Goal: Task Accomplishment & Management: Use online tool/utility

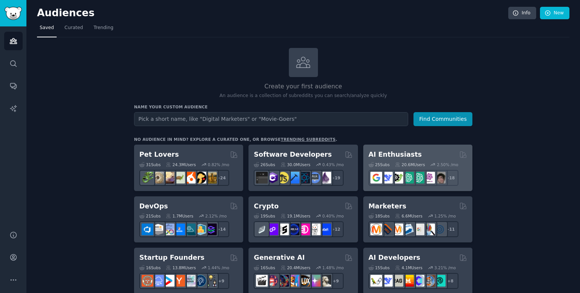
click at [436, 151] on div "AI Enthusiasts" at bounding box center [417, 154] width 99 height 9
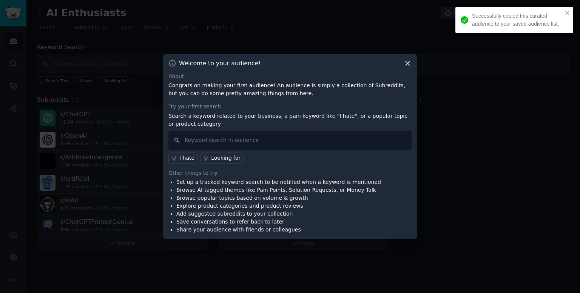
click at [406, 66] on icon at bounding box center [407, 63] width 8 height 8
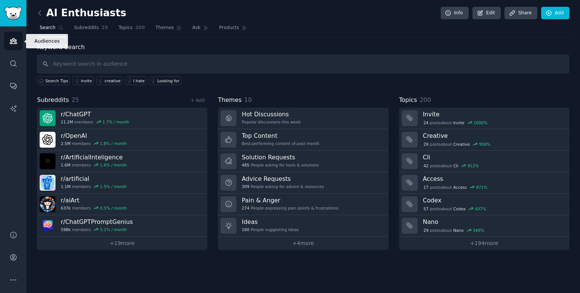
click at [6, 45] on link "Audiences" at bounding box center [13, 41] width 18 height 18
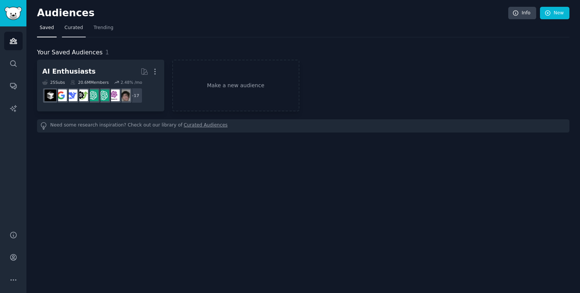
click at [70, 32] on link "Curated" at bounding box center [74, 29] width 24 height 15
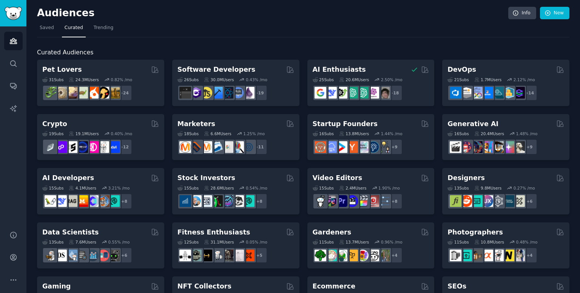
drag, startPoint x: 262, startPoint y: 65, endPoint x: 236, endPoint y: 70, distance: 26.1
click at [236, 70] on h2 "Software Developers" at bounding box center [216, 69] width 78 height 9
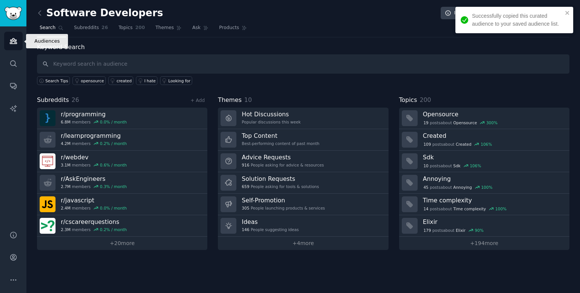
click at [9, 38] on link "Audiences" at bounding box center [13, 41] width 18 height 18
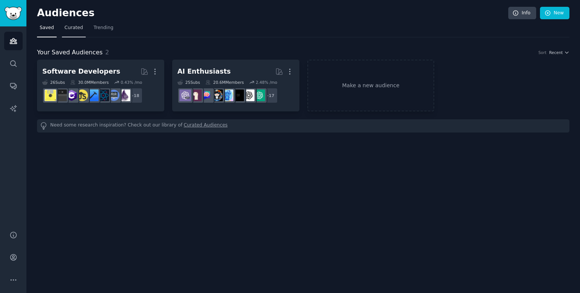
click at [65, 28] on span "Curated" at bounding box center [74, 28] width 18 height 7
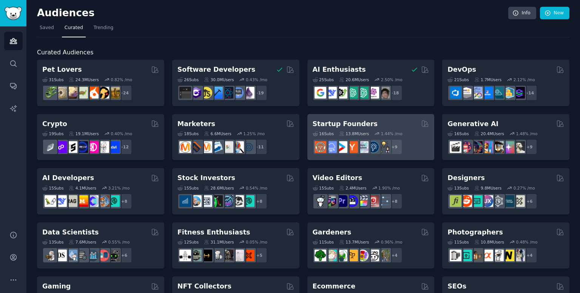
click at [362, 126] on h2 "Startup Founders" at bounding box center [344, 123] width 65 height 9
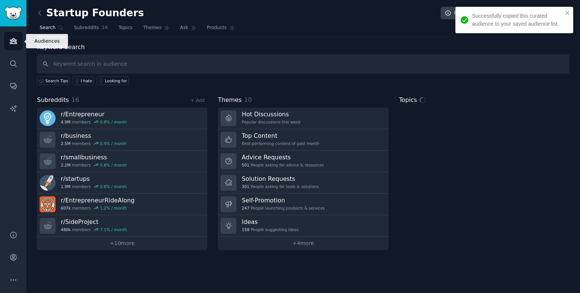
click at [16, 43] on icon "Sidebar" at bounding box center [13, 40] width 7 height 5
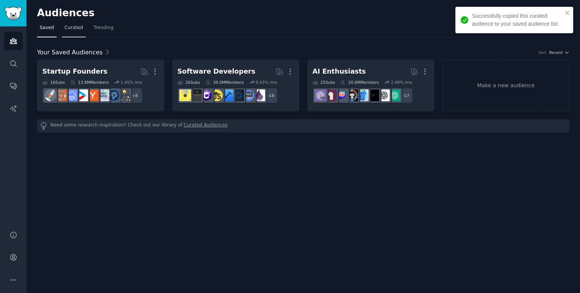
click at [75, 32] on link "Curated" at bounding box center [74, 29] width 24 height 15
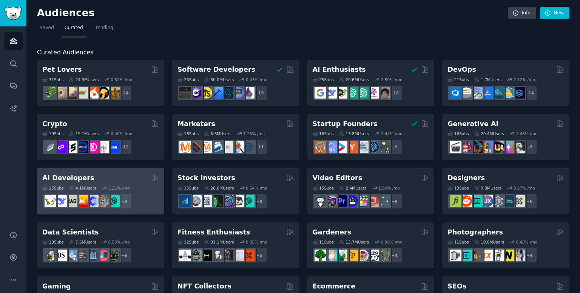
click at [119, 179] on div "AI Developers" at bounding box center [100, 177] width 117 height 9
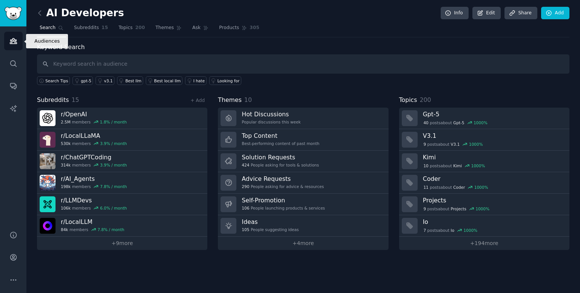
click at [12, 43] on icon "Sidebar" at bounding box center [13, 41] width 8 height 8
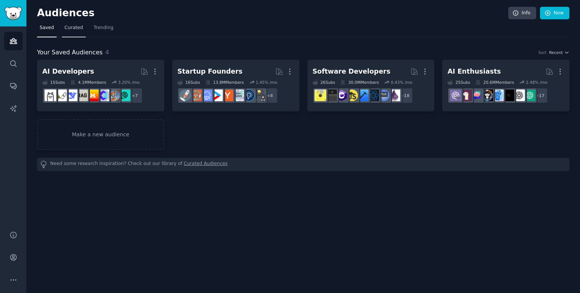
click at [72, 35] on link "Curated" at bounding box center [74, 29] width 24 height 15
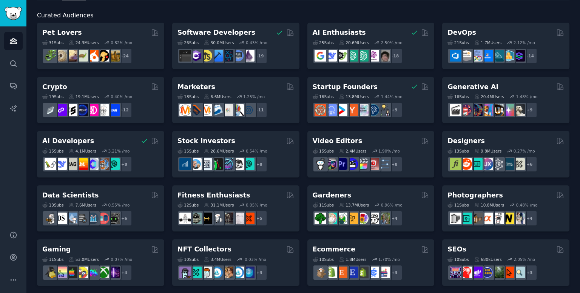
scroll to position [36, 0]
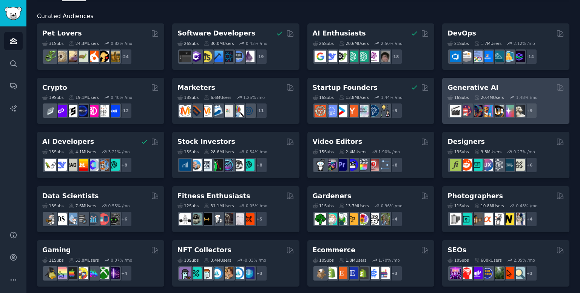
click at [529, 86] on div "Generative AI" at bounding box center [505, 87] width 117 height 9
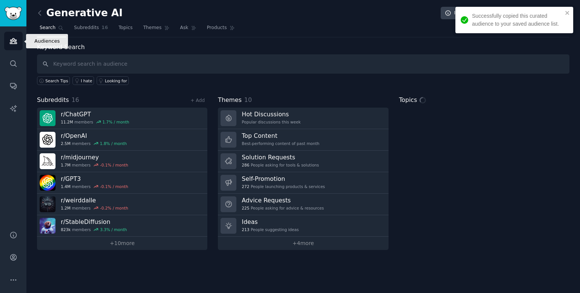
click at [14, 40] on icon "Sidebar" at bounding box center [13, 41] width 8 height 8
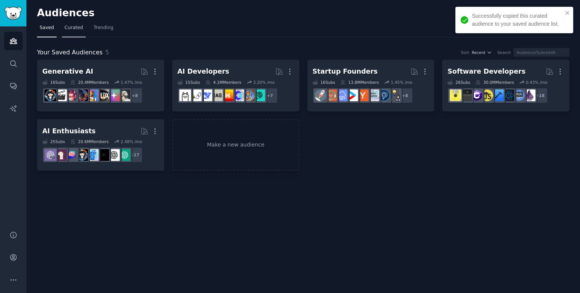
click at [68, 32] on link "Curated" at bounding box center [74, 29] width 24 height 15
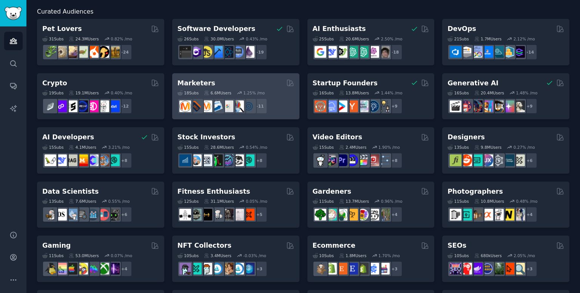
scroll to position [42, 0]
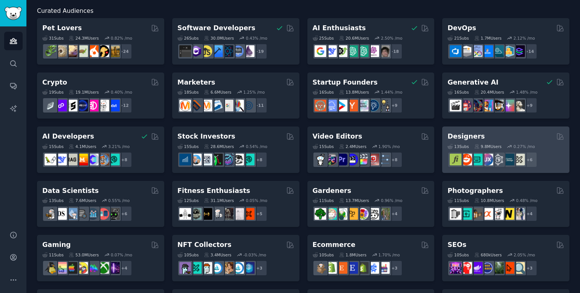
click at [483, 141] on div "13 Sub s 9.8M Users 0.27 % /mo + 6" at bounding box center [505, 154] width 117 height 26
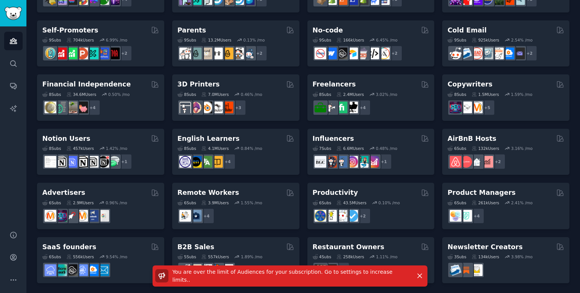
scroll to position [311, 0]
click at [417, 275] on icon "button" at bounding box center [419, 276] width 4 height 4
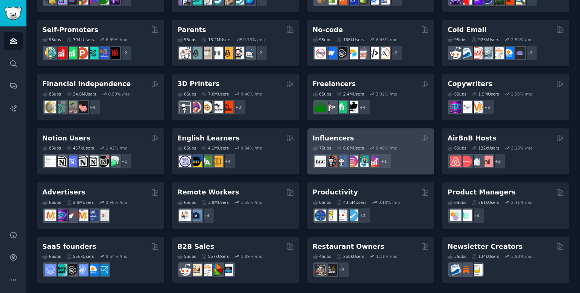
scroll to position [0, 0]
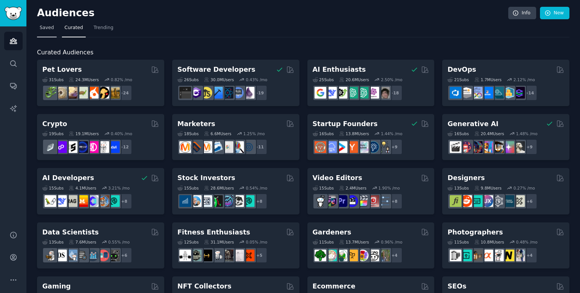
click at [51, 29] on span "Saved" at bounding box center [47, 28] width 14 height 7
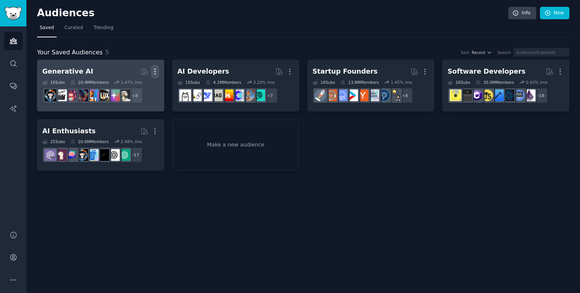
click at [155, 73] on icon "button" at bounding box center [155, 72] width 8 height 8
click at [135, 89] on p "Delete" at bounding box center [134, 87] width 17 height 8
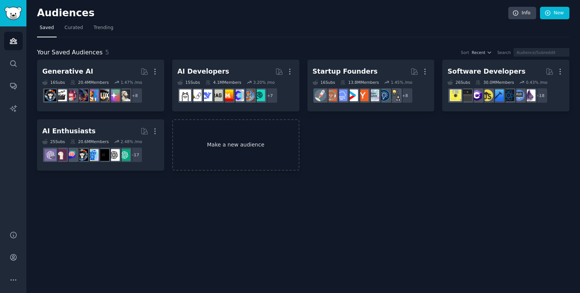
click at [228, 156] on link "Make a new audience" at bounding box center [235, 145] width 127 height 52
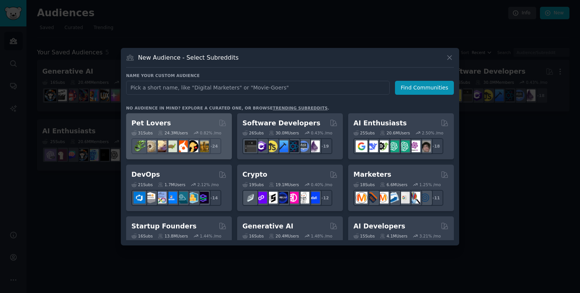
click at [199, 125] on div "Pet Lovers" at bounding box center [178, 123] width 95 height 9
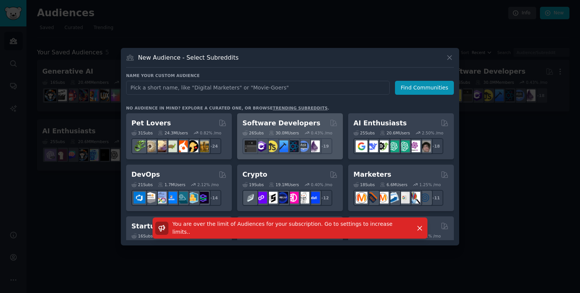
click at [302, 119] on h2 "Software Developers" at bounding box center [281, 123] width 78 height 9
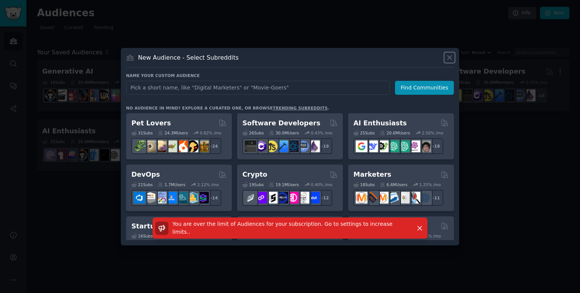
click at [446, 58] on icon at bounding box center [449, 58] width 8 height 8
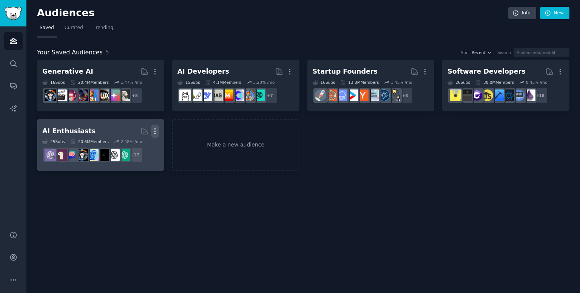
click at [157, 132] on icon "button" at bounding box center [155, 131] width 8 height 8
click at [123, 144] on icon at bounding box center [119, 147] width 8 height 8
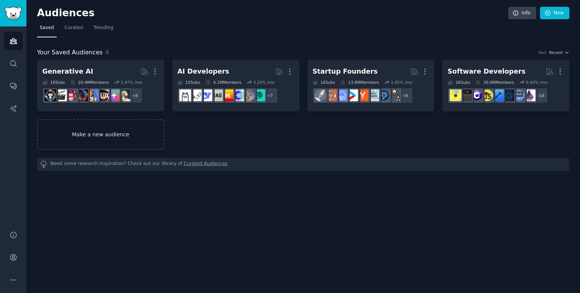
click at [137, 131] on link "Make a new audience" at bounding box center [100, 134] width 127 height 31
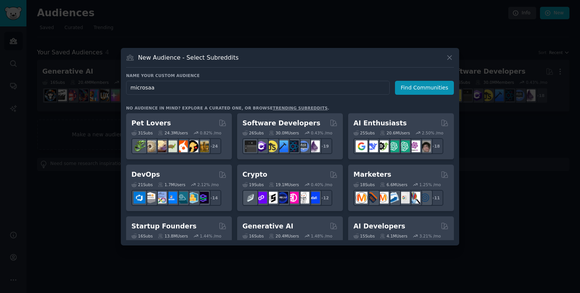
type input "microsaas"
click button "Find Communities" at bounding box center [424, 88] width 59 height 14
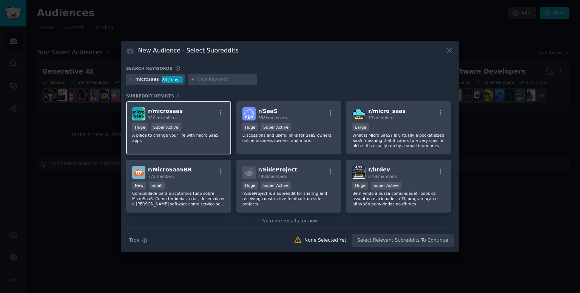
click at [196, 123] on div "Huge Super Active" at bounding box center [178, 127] width 93 height 9
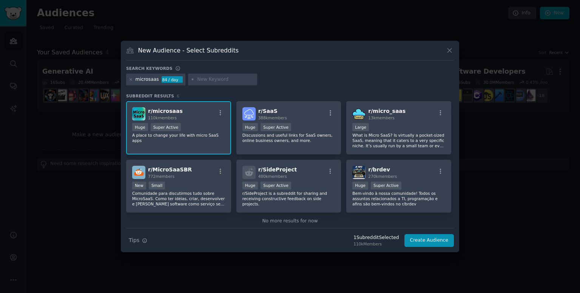
click at [208, 80] on input "text" at bounding box center [225, 79] width 57 height 7
click at [274, 136] on p "Discussions and useful links for SaaS owners, online business owners, and more." at bounding box center [288, 137] width 93 height 11
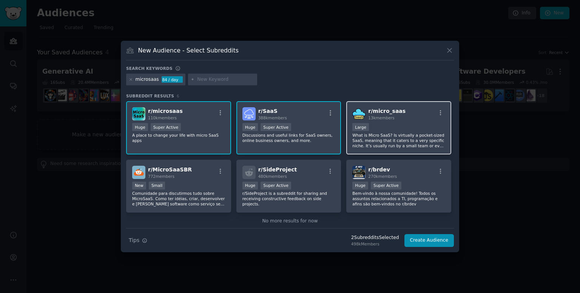
click at [385, 127] on div "10,000 - 100,000 members Large" at bounding box center [398, 127] width 93 height 9
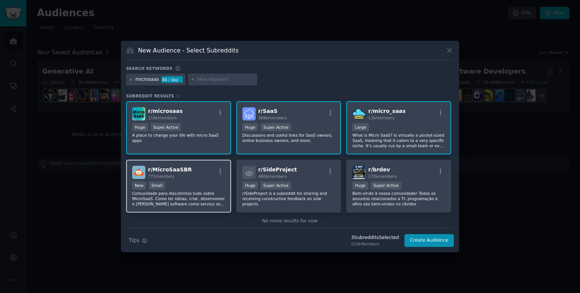
click at [207, 183] on div "New Small" at bounding box center [178, 186] width 93 height 9
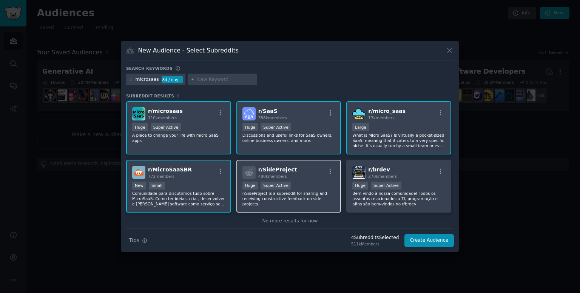
click at [297, 189] on div ">= 95th percentile for submissions / day Huge Super Active" at bounding box center [288, 186] width 93 height 9
click at [204, 81] on input "text" at bounding box center [225, 79] width 57 height 7
click at [168, 82] on div "84 / day" at bounding box center [172, 79] width 21 height 7
click at [163, 77] on div "84 / day" at bounding box center [172, 79] width 21 height 7
click at [202, 85] on div at bounding box center [222, 80] width 69 height 12
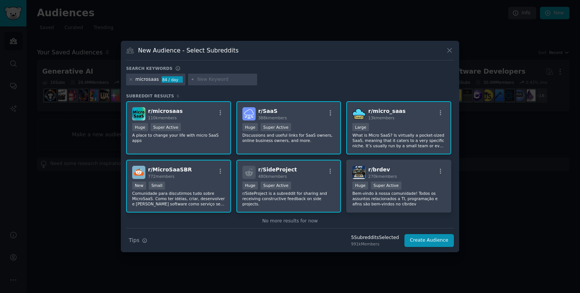
click at [205, 79] on input "text" at bounding box center [225, 79] width 57 height 7
type input "b2b"
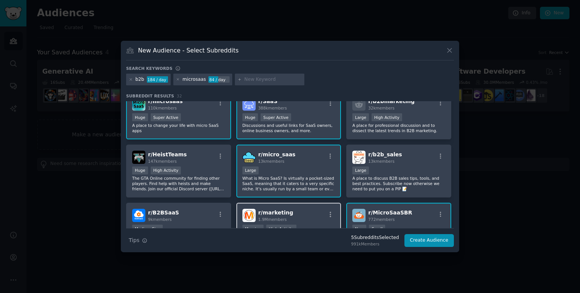
scroll to position [9, 0]
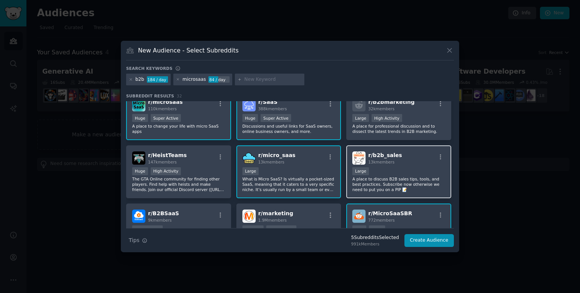
click at [423, 176] on p "A place to discuss B2B sales tips, tools, and best practices. Subscribe now oth…" at bounding box center [398, 184] width 93 height 16
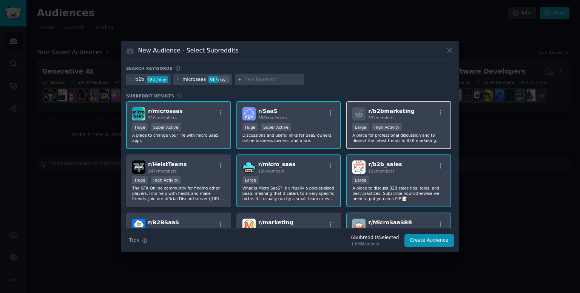
click at [405, 128] on div "Large High Activity" at bounding box center [398, 127] width 93 height 9
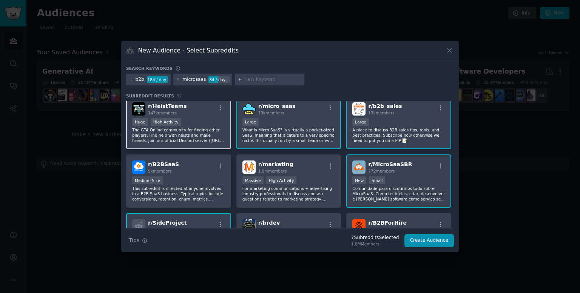
scroll to position [77, 0]
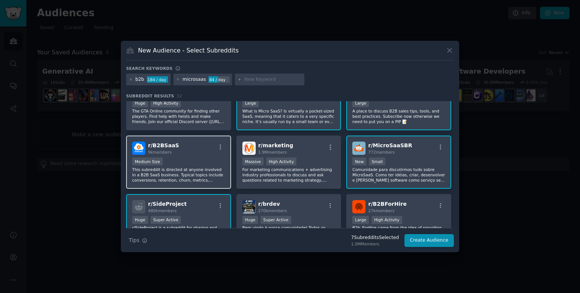
click at [193, 163] on div "Medium Size" at bounding box center [178, 161] width 93 height 9
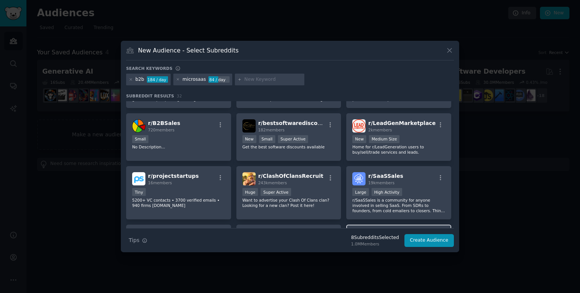
scroll to position [274, 0]
click at [383, 181] on span "19k members" at bounding box center [381, 183] width 26 height 5
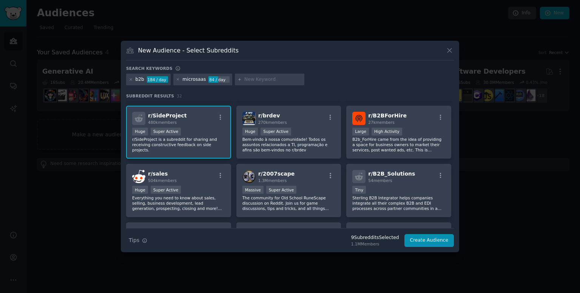
scroll to position [165, 0]
click at [399, 180] on div "54 members" at bounding box center [391, 180] width 47 height 5
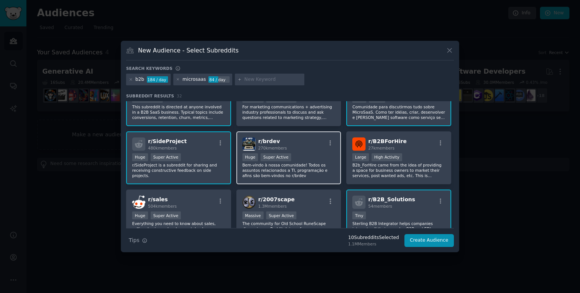
scroll to position [99, 0]
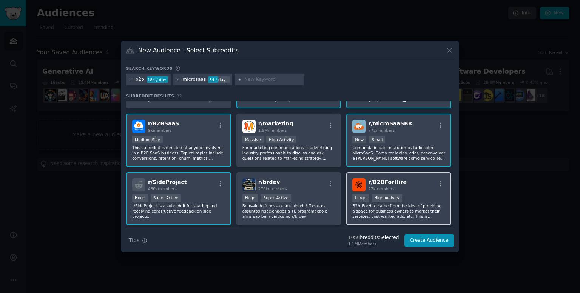
click at [402, 180] on div "r/ B2BForHire 27k members" at bounding box center [398, 184] width 93 height 13
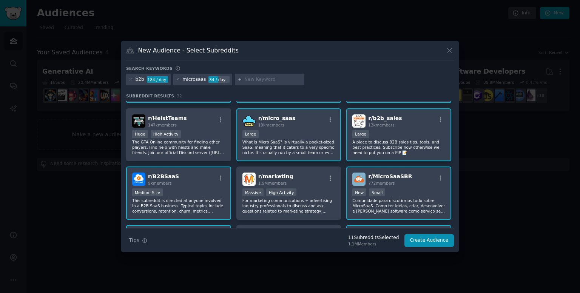
scroll to position [0, 0]
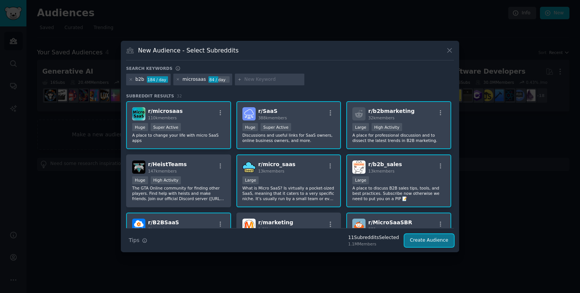
click at [431, 239] on button "Create Audience" at bounding box center [429, 240] width 50 height 13
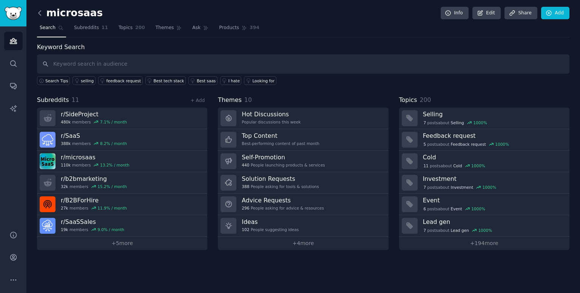
click at [40, 9] on icon at bounding box center [40, 13] width 8 height 8
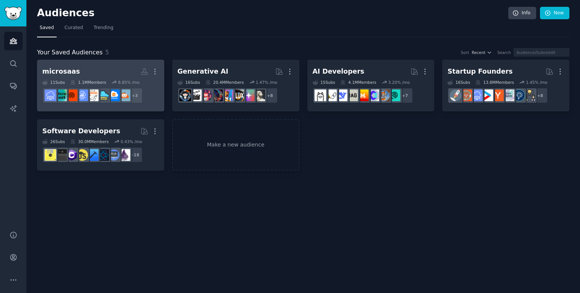
click at [117, 66] on h2 "microsaas Custom Audience More" at bounding box center [100, 71] width 117 height 13
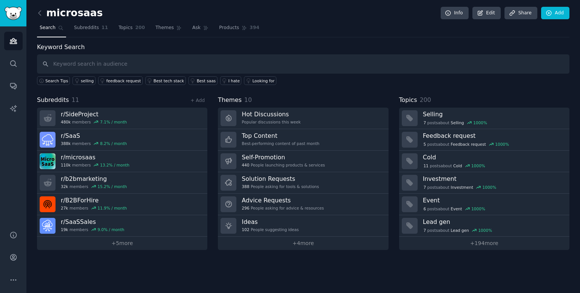
click at [37, 18] on link at bounding box center [41, 13] width 9 height 12
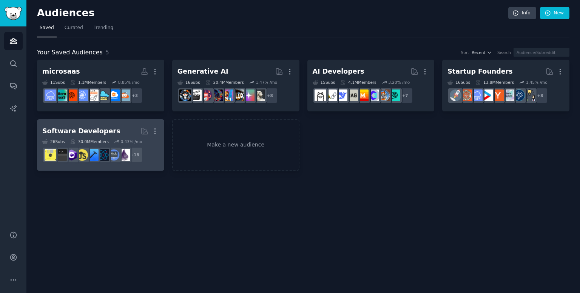
click at [117, 130] on h2 "Software Developers More" at bounding box center [100, 131] width 117 height 13
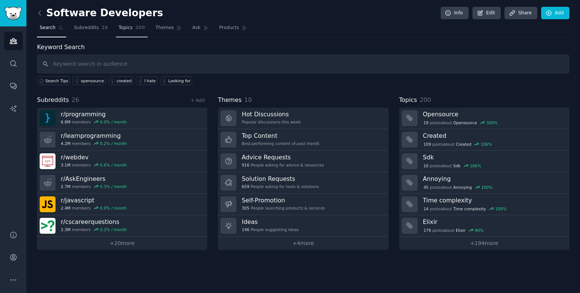
click at [124, 29] on span "Topics" at bounding box center [126, 28] width 14 height 7
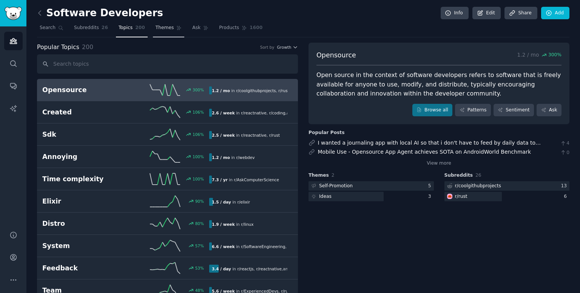
click at [157, 25] on span "Themes" at bounding box center [164, 28] width 18 height 7
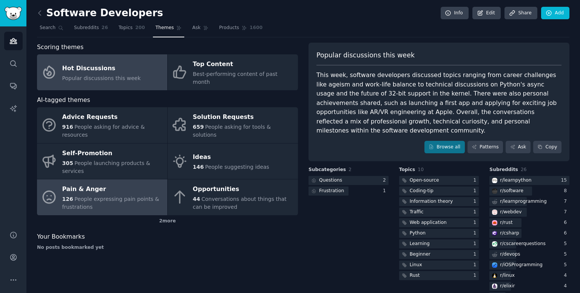
click at [110, 196] on span "People expressing pain points & frustrations" at bounding box center [110, 203] width 97 height 14
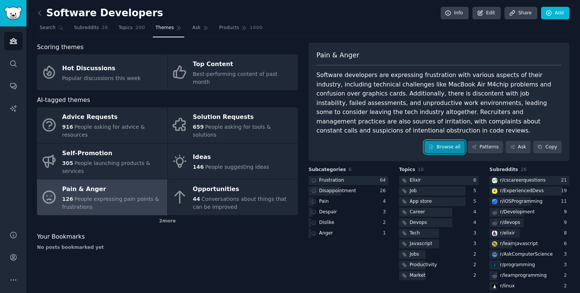
click at [440, 141] on link "Browse all" at bounding box center [444, 147] width 40 height 13
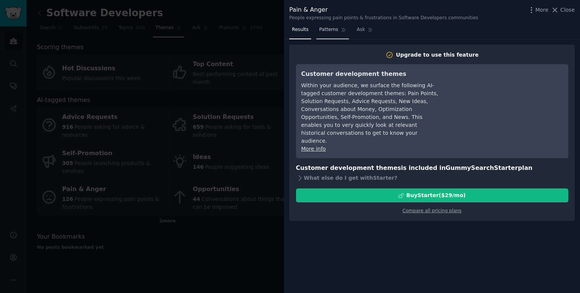
click at [326, 31] on span "Patterns" at bounding box center [328, 29] width 19 height 7
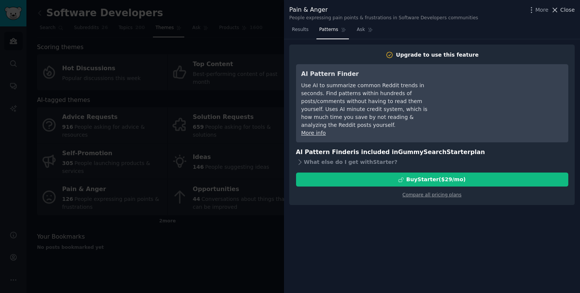
click at [566, 8] on span "Close" at bounding box center [567, 10] width 14 height 8
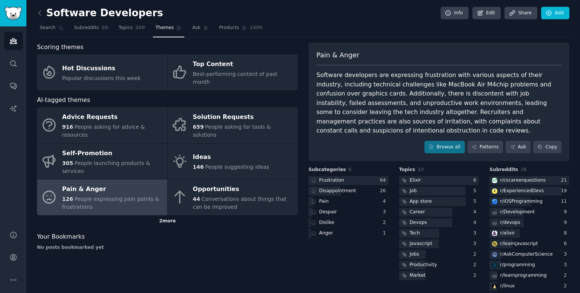
click at [159, 215] on div "2 more" at bounding box center [167, 221] width 261 height 12
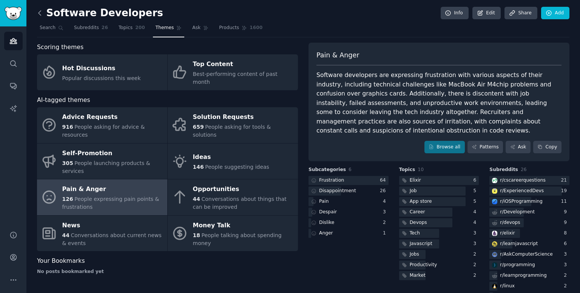
click at [37, 9] on icon at bounding box center [40, 13] width 8 height 8
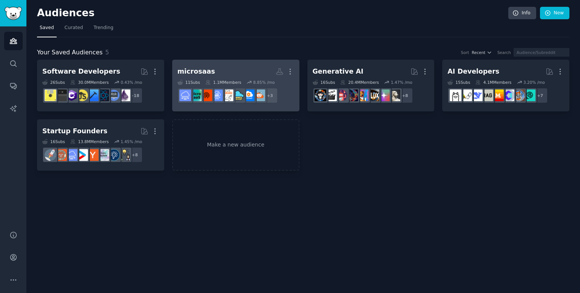
click at [262, 73] on h2 "microsaas Custom Audience More" at bounding box center [235, 71] width 117 height 13
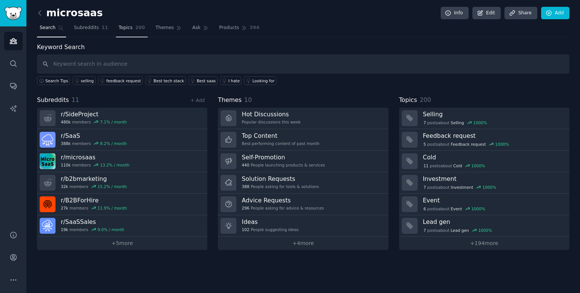
click at [123, 29] on span "Topics" at bounding box center [126, 28] width 14 height 7
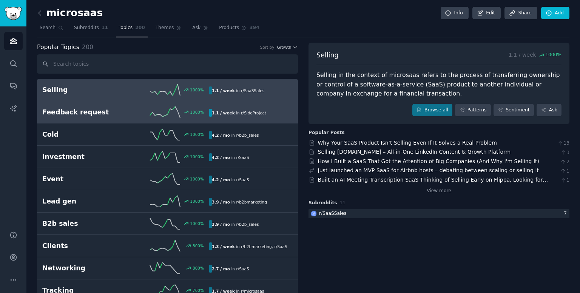
click at [138, 113] on div "1000 %" at bounding box center [167, 111] width 83 height 11
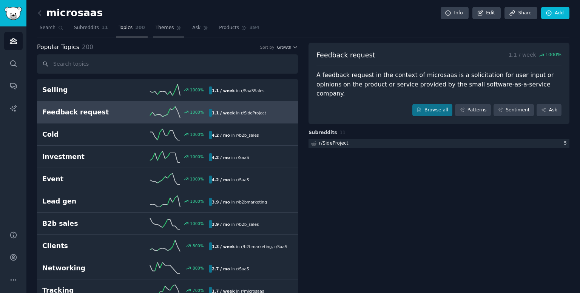
click at [155, 28] on span "Themes" at bounding box center [164, 28] width 18 height 7
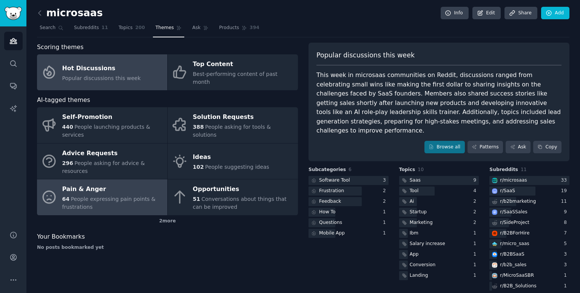
click at [103, 183] on div "Pain & Anger" at bounding box center [112, 189] width 101 height 12
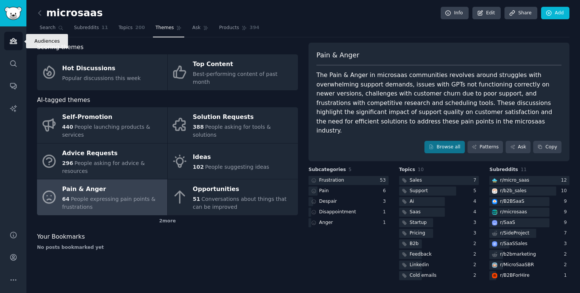
click at [15, 38] on icon "Sidebar" at bounding box center [13, 41] width 8 height 8
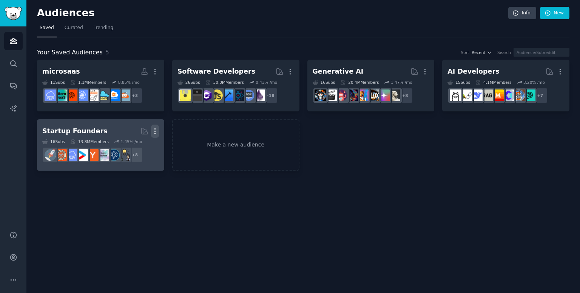
click at [154, 127] on icon "button" at bounding box center [155, 131] width 8 height 8
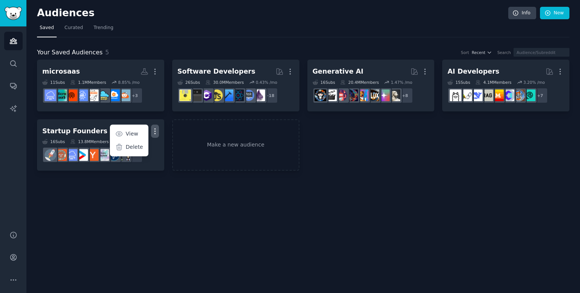
click at [134, 147] on p "Delete" at bounding box center [134, 147] width 17 height 8
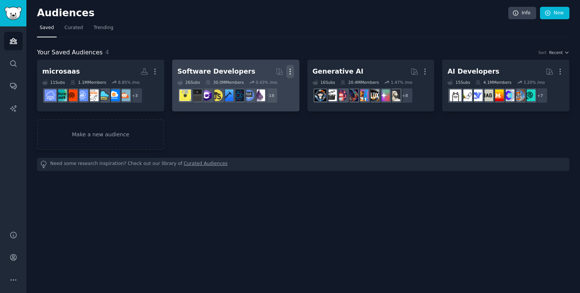
click at [290, 71] on icon "button" at bounding box center [289, 71] width 1 height 5
click at [262, 86] on div "Delete" at bounding box center [264, 88] width 36 height 16
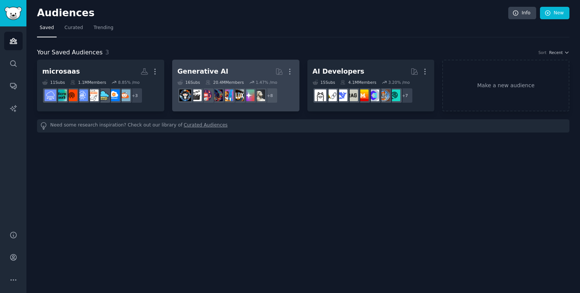
click at [254, 72] on h2 "Generative AI Curated by GummySearch More" at bounding box center [235, 71] width 117 height 13
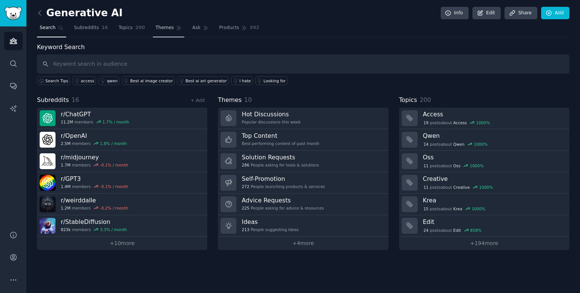
click at [154, 32] on link "Themes" at bounding box center [169, 29] width 32 height 15
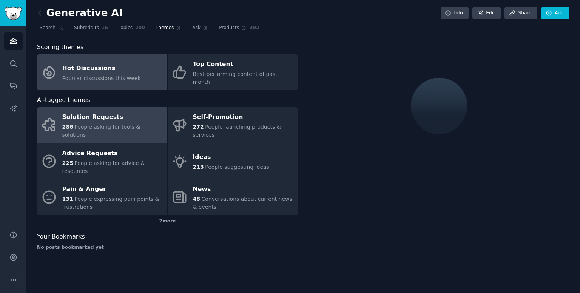
click at [115, 124] on span "People asking for tools & solutions" at bounding box center [101, 131] width 78 height 14
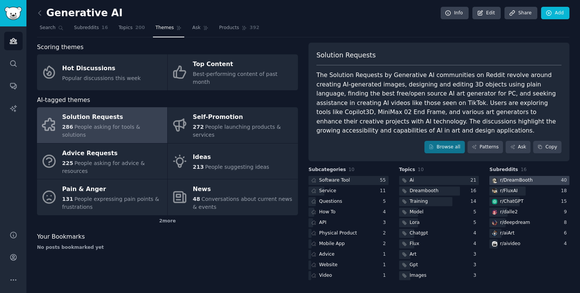
click at [517, 177] on div "r/ DreamBooth" at bounding box center [516, 180] width 32 height 7
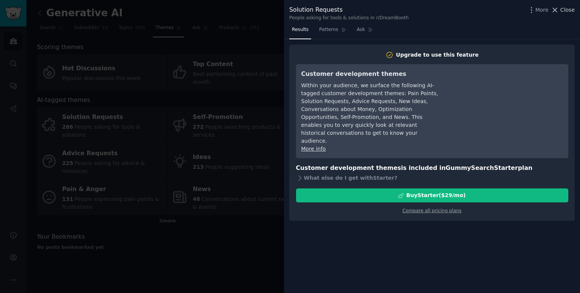
click at [564, 6] on span "Close" at bounding box center [567, 10] width 14 height 8
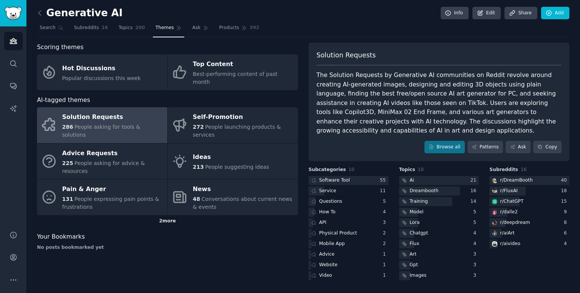
click at [168, 215] on div "2 more" at bounding box center [167, 221] width 261 height 12
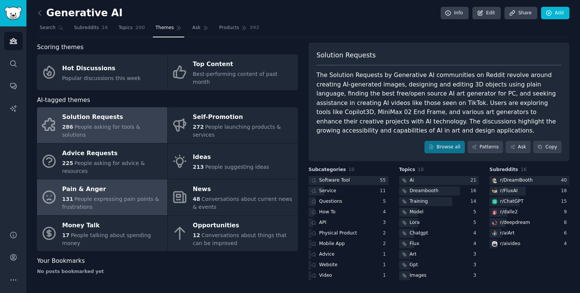
click at [110, 179] on link "Pain & Anger 131 People expressing pain points & frustrations" at bounding box center [102, 197] width 130 height 36
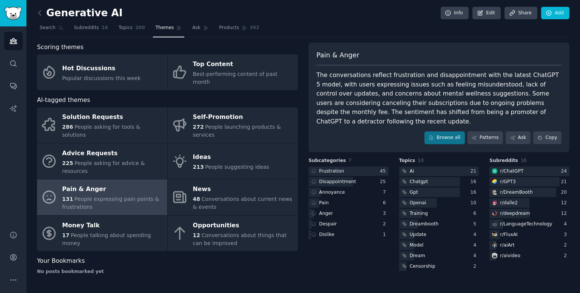
click at [347, 166] on div "Frustration 45 Disappointment 25 Annoyance 7 Pain 6 Anger 3 Despair 2 Dislike 1" at bounding box center [348, 202] width 80 height 73
click at [340, 168] on div "Frustration" at bounding box center [331, 171] width 25 height 7
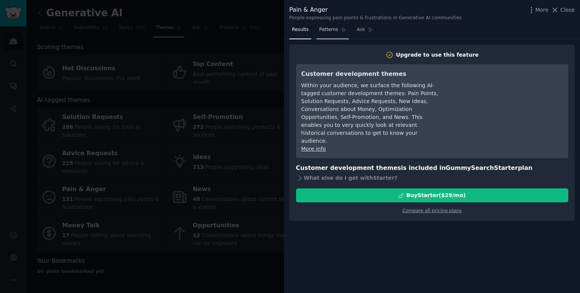
click at [325, 33] on span "Patterns" at bounding box center [328, 29] width 19 height 7
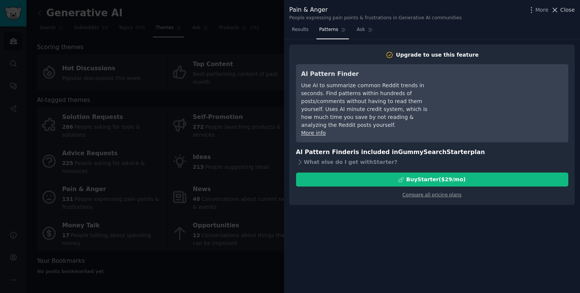
click at [565, 6] on span "Close" at bounding box center [567, 10] width 14 height 8
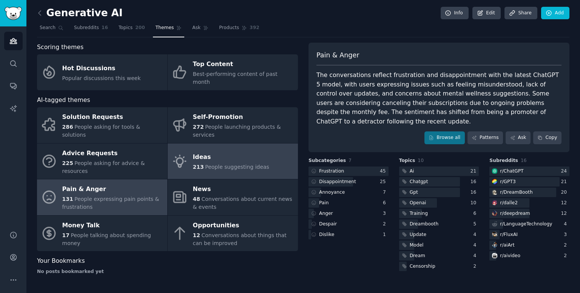
click at [206, 151] on div "Ideas" at bounding box center [231, 157] width 76 height 12
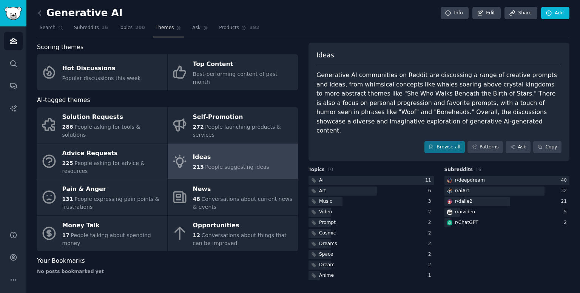
click at [41, 14] on icon at bounding box center [40, 13] width 8 height 8
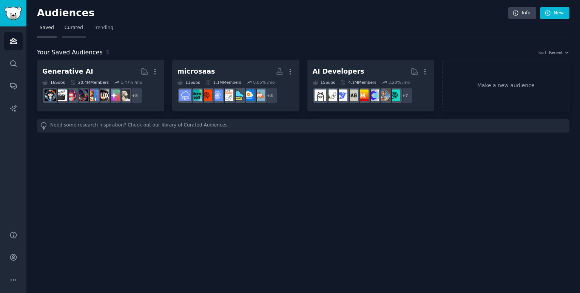
click at [71, 29] on span "Curated" at bounding box center [74, 28] width 18 height 7
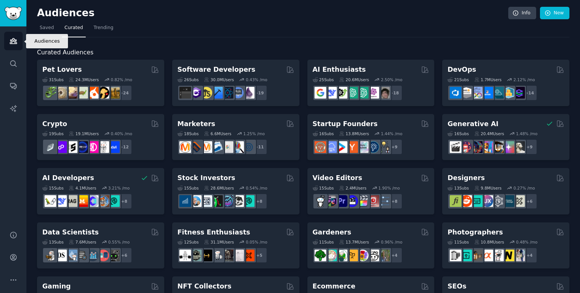
click at [15, 40] on icon "Sidebar" at bounding box center [13, 40] width 7 height 5
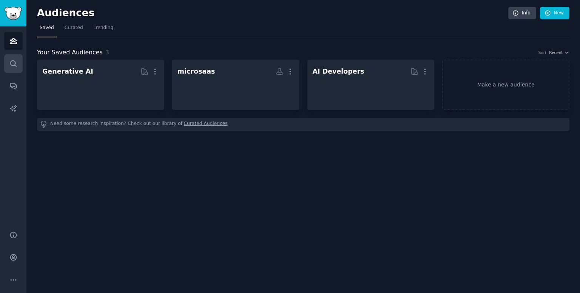
click at [14, 55] on link "Search" at bounding box center [13, 63] width 18 height 18
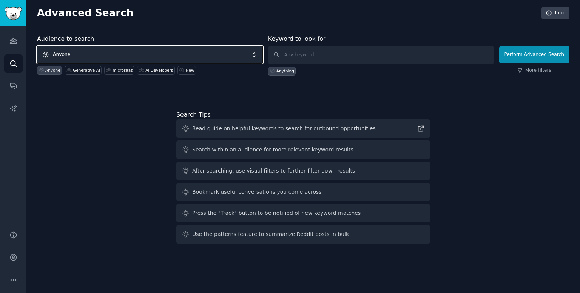
click at [213, 55] on span "Anyone" at bounding box center [150, 54] width 226 height 17
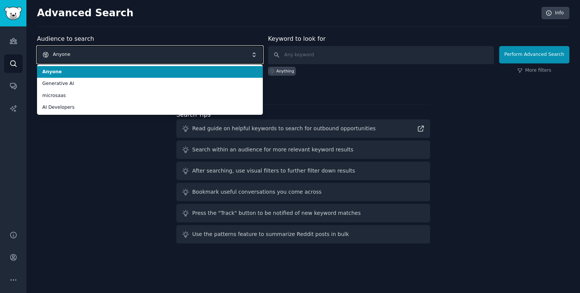
click at [213, 55] on span "Anyone" at bounding box center [150, 54] width 226 height 17
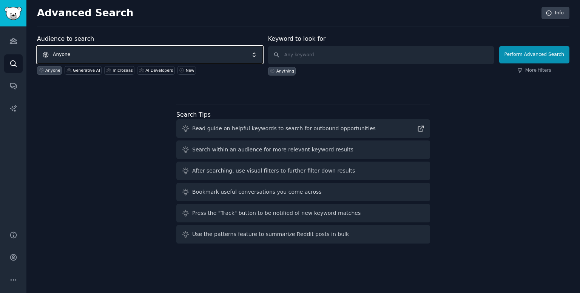
click at [213, 55] on span "Anyone" at bounding box center [150, 54] width 226 height 17
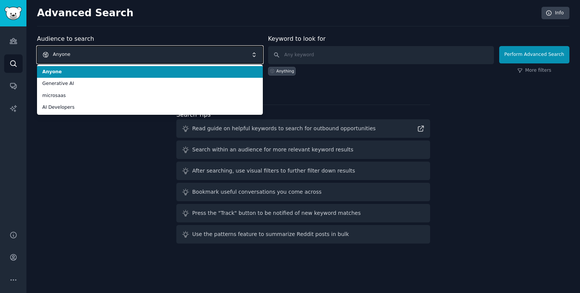
click at [213, 55] on span "Anyone" at bounding box center [150, 54] width 226 height 17
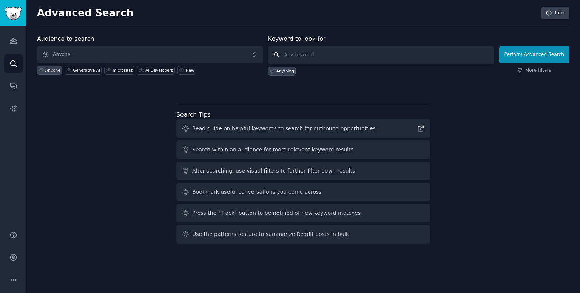
click at [362, 56] on input "text" at bounding box center [381, 55] width 226 height 18
type input "laravel"
click button "Perform Advanced Search" at bounding box center [534, 54] width 70 height 17
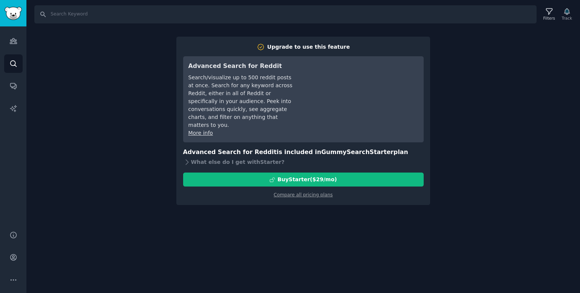
click at [73, 55] on div "Search Filters Track Upgrade to use this feature Advanced Search for Reddit Sea…" at bounding box center [302, 146] width 553 height 293
click at [20, 43] on link "Audiences" at bounding box center [13, 41] width 18 height 18
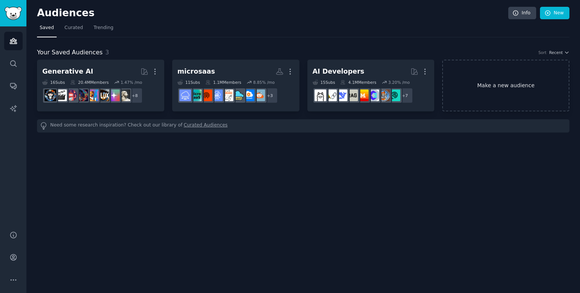
click at [534, 71] on link "Make a new audience" at bounding box center [505, 86] width 127 height 52
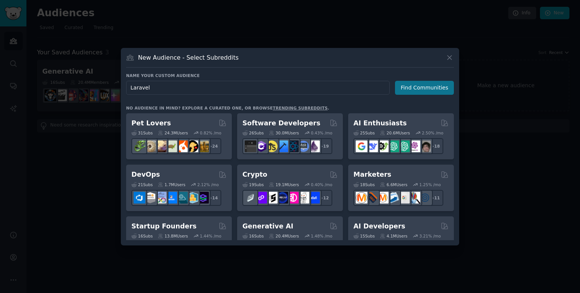
type input "Laravel"
click at [426, 92] on button "Find Communities" at bounding box center [424, 88] width 59 height 14
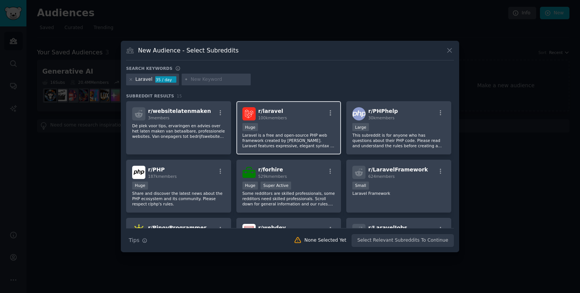
click at [285, 110] on div "r/ laravel 100k members" at bounding box center [288, 113] width 93 height 13
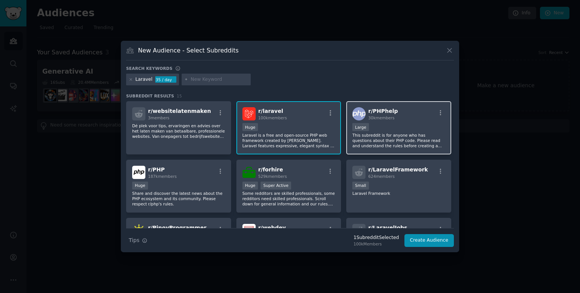
click at [386, 119] on span "30k members" at bounding box center [381, 117] width 26 height 5
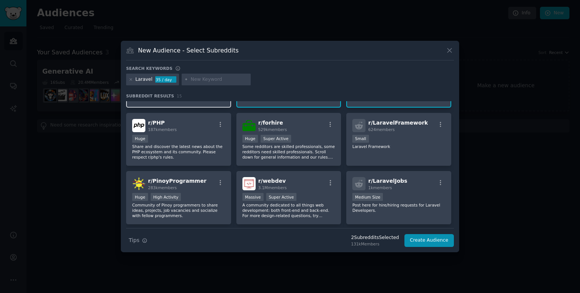
scroll to position [48, 0]
click at [186, 140] on div "Huge" at bounding box center [178, 138] width 93 height 9
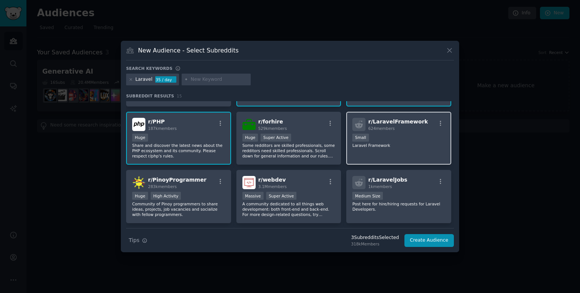
click at [397, 138] on div "100 - 1000 members Small" at bounding box center [398, 138] width 93 height 9
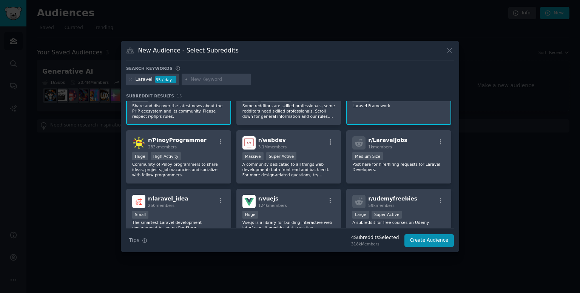
scroll to position [98, 0]
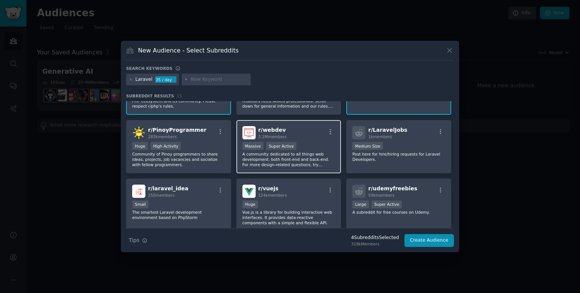
click at [317, 142] on div "Massive Super Active" at bounding box center [288, 146] width 93 height 9
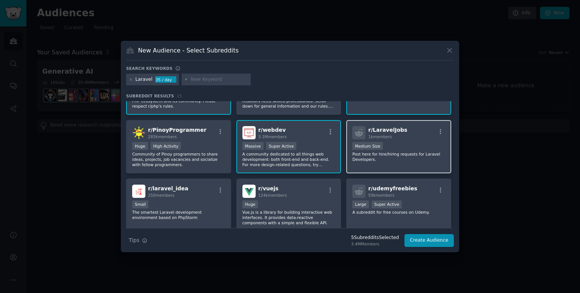
click at [389, 143] on div "1000 - 10,000 members Medium Size" at bounding box center [398, 146] width 93 height 9
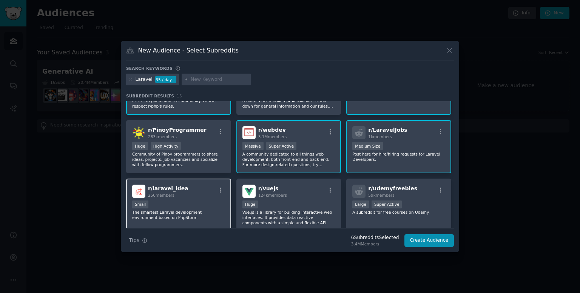
click at [216, 194] on div "r/ laravel_idea 250 members" at bounding box center [178, 191] width 93 height 13
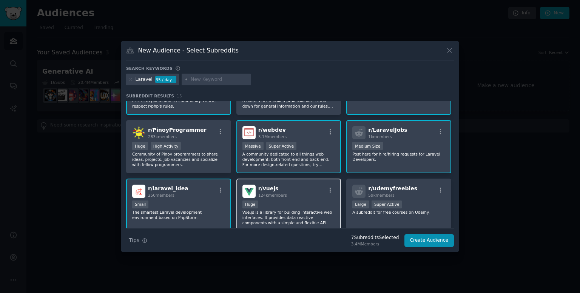
click at [299, 202] on div "100,000 - 1,000,000 members Huge" at bounding box center [288, 204] width 93 height 9
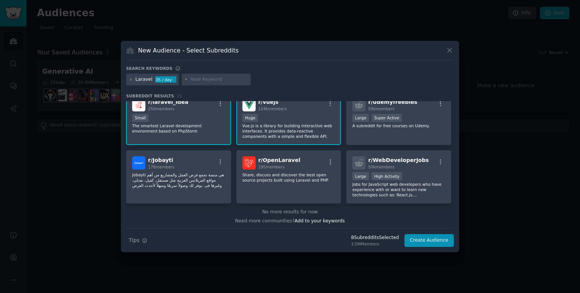
scroll to position [184, 0]
click at [292, 172] on p "Share, discuss and discover the best open source projects built using Laravel a…" at bounding box center [288, 177] width 93 height 11
click at [440, 239] on button "Create Audience" at bounding box center [429, 240] width 50 height 13
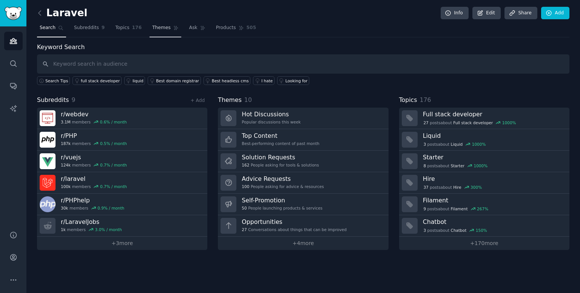
click at [159, 26] on span "Themes" at bounding box center [161, 28] width 18 height 7
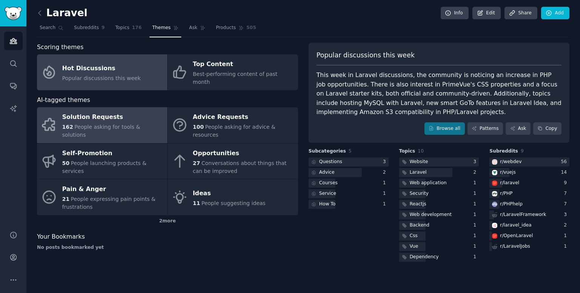
click at [102, 111] on div "Solution Requests" at bounding box center [112, 117] width 101 height 12
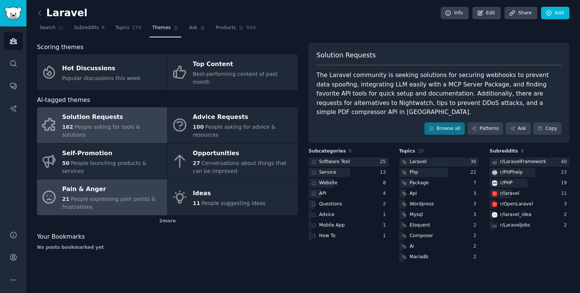
click at [114, 196] on span "People expressing pain points & frustrations" at bounding box center [108, 203] width 93 height 14
